Goal: Find specific page/section: Find specific page/section

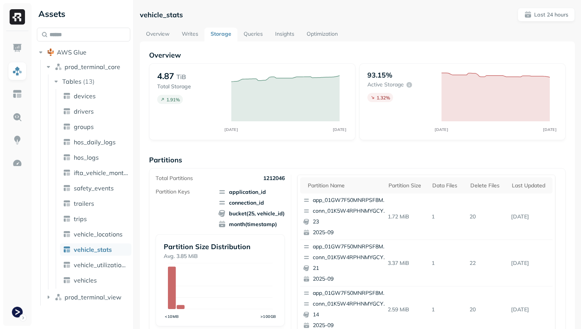
scroll to position [258, 0]
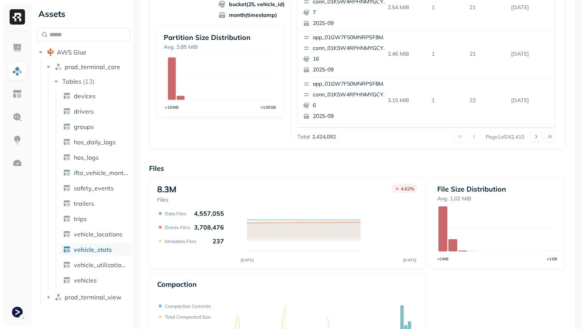
scroll to position [258, 0]
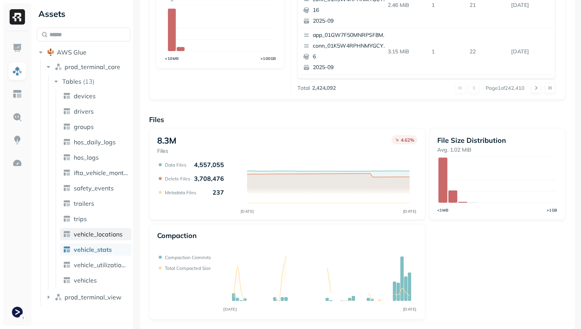
click at [108, 238] on span "vehicle_locations" at bounding box center [98, 235] width 49 height 8
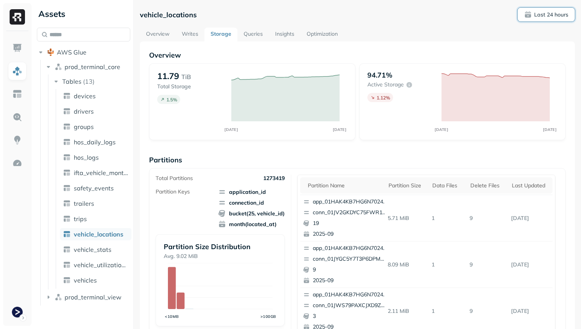
click at [555, 11] on span "Last 24 hours" at bounding box center [546, 15] width 44 height 8
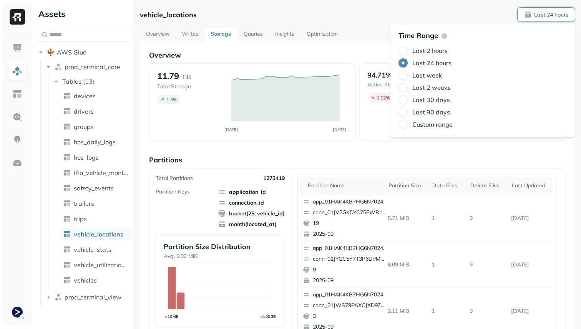
click at [429, 52] on label "Last 2 hours" at bounding box center [429, 51] width 35 height 8
click at [408, 52] on button "Last 2 hours" at bounding box center [403, 50] width 9 height 9
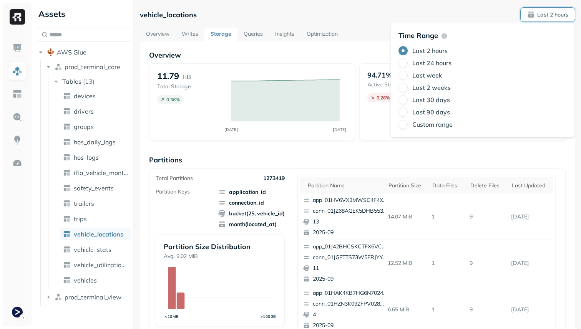
click at [313, 35] on link "Optimization" at bounding box center [322, 35] width 43 height 14
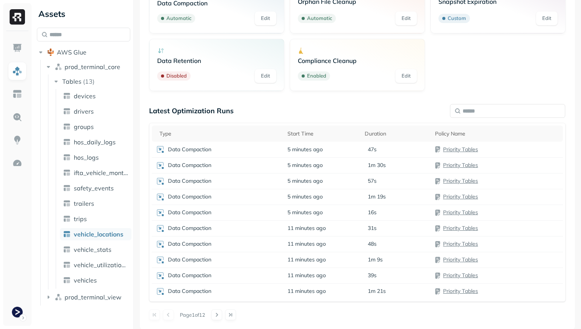
scroll to position [86, 0]
click at [115, 250] on link "vehicle_stats" at bounding box center [95, 250] width 71 height 12
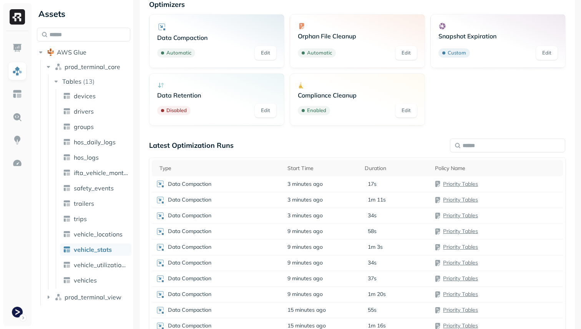
scroll to position [65, 0]
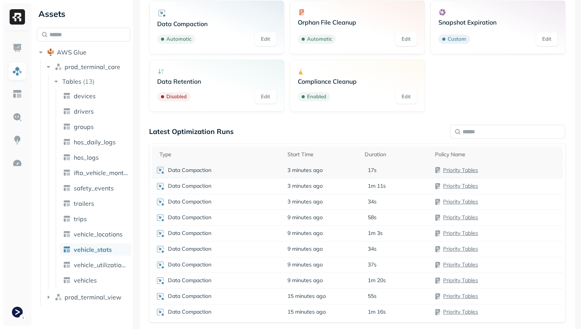
click at [251, 172] on div "Data Compaction" at bounding box center [218, 170] width 124 height 9
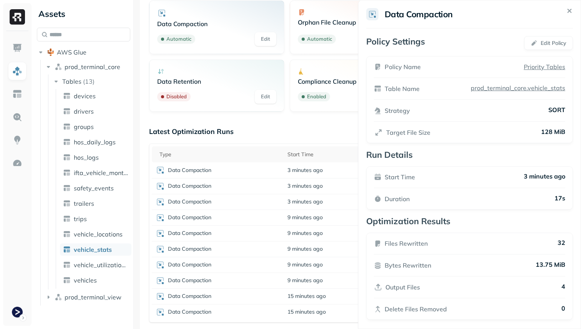
click at [268, 133] on html "Assets AWS Glue prod_terminal_core Tables ( 13 ) devices drivers groups hos_dai…" at bounding box center [290, 164] width 581 height 329
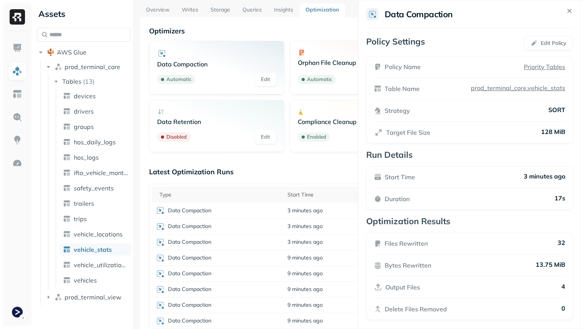
scroll to position [0, 0]
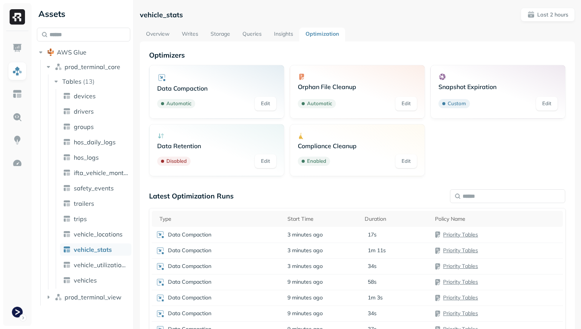
click at [195, 29] on link "Writes" at bounding box center [190, 35] width 29 height 14
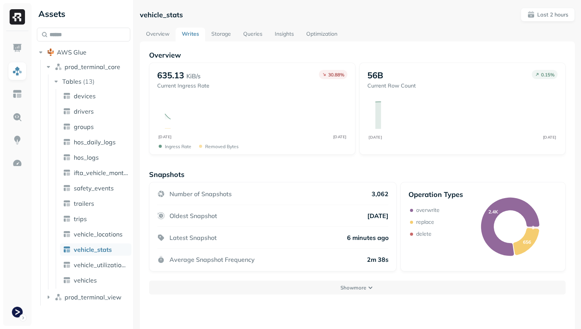
click at [214, 35] on link "Storage" at bounding box center [221, 35] width 32 height 14
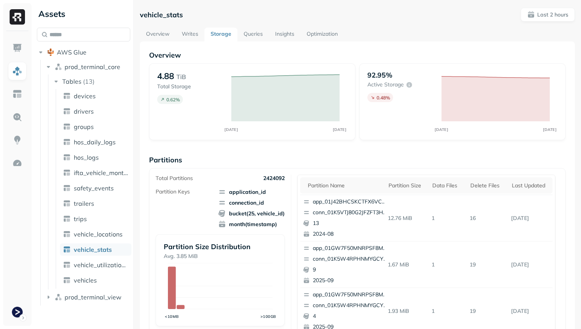
click at [160, 28] on link "Overview" at bounding box center [158, 35] width 36 height 14
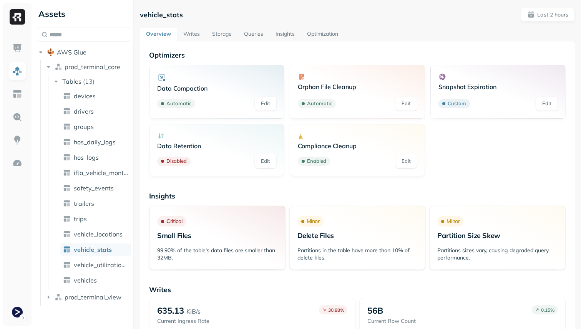
click at [195, 40] on link "Writes" at bounding box center [191, 35] width 29 height 14
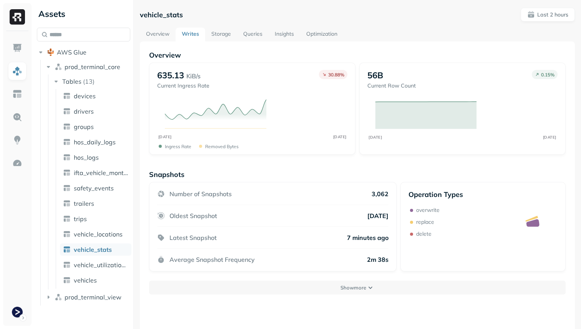
click at [218, 36] on link "Storage" at bounding box center [221, 35] width 32 height 14
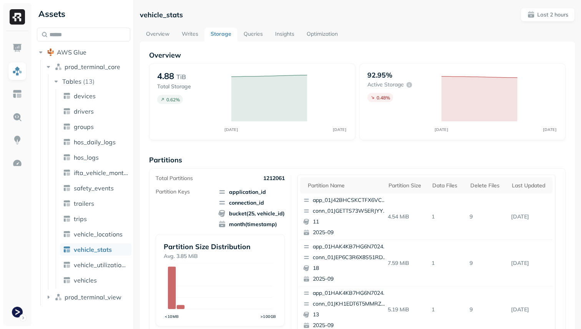
click at [260, 37] on link "Queries" at bounding box center [254, 35] width 32 height 14
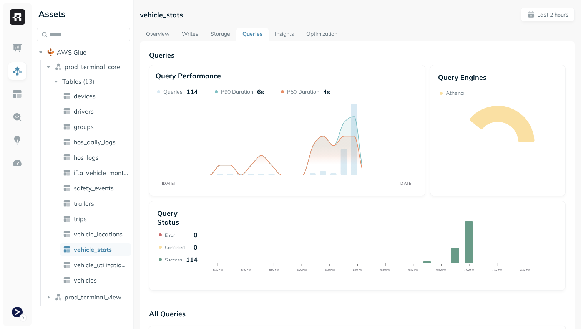
click at [278, 34] on link "Insights" at bounding box center [285, 35] width 32 height 14
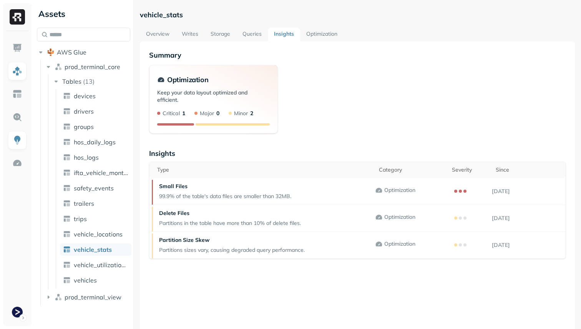
click at [313, 35] on link "Optimization" at bounding box center [321, 35] width 43 height 14
